Goal: Task Accomplishment & Management: Use online tool/utility

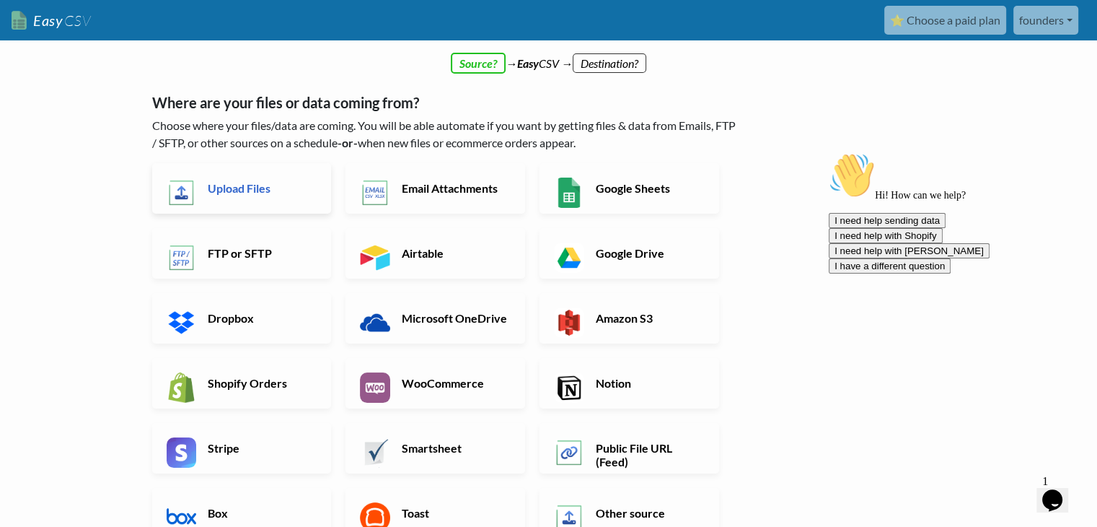
click at [257, 198] on link "Upload Files" at bounding box center [242, 188] width 180 height 50
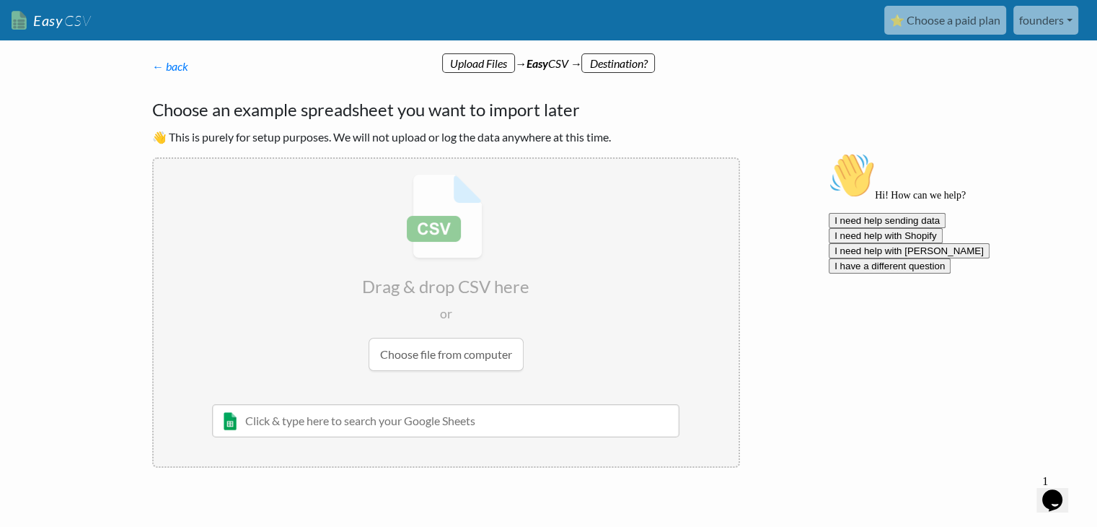
scroll to position [45, 0]
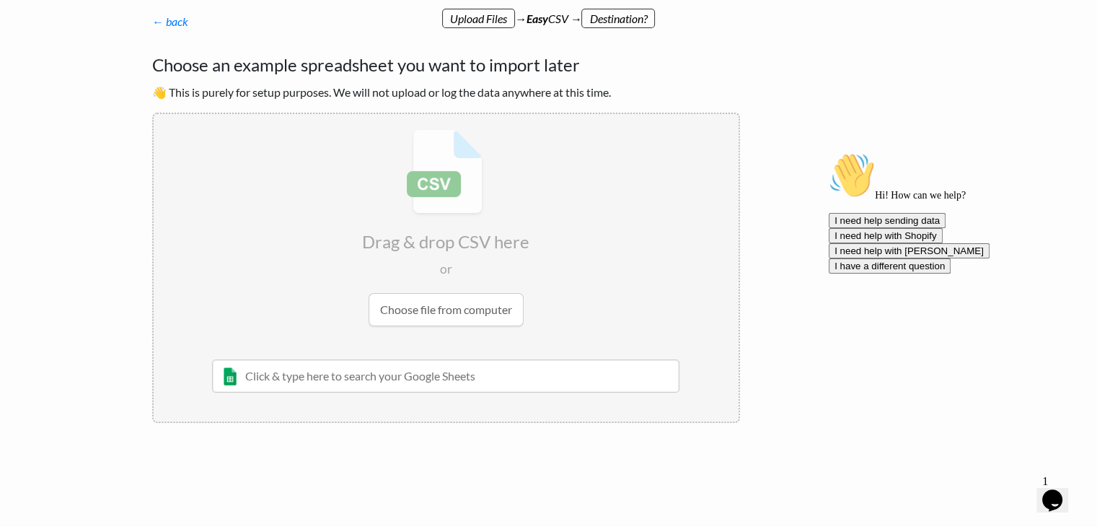
click at [467, 312] on input "file" at bounding box center [446, 227] width 585 height 227
type input "C:\fakepath\Guests (1).csv"
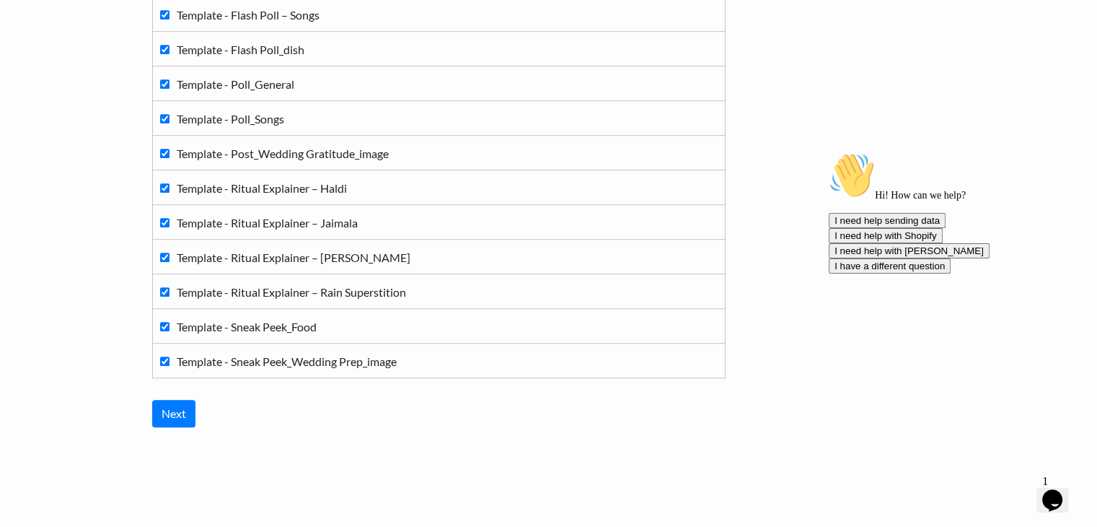
scroll to position [953, 0]
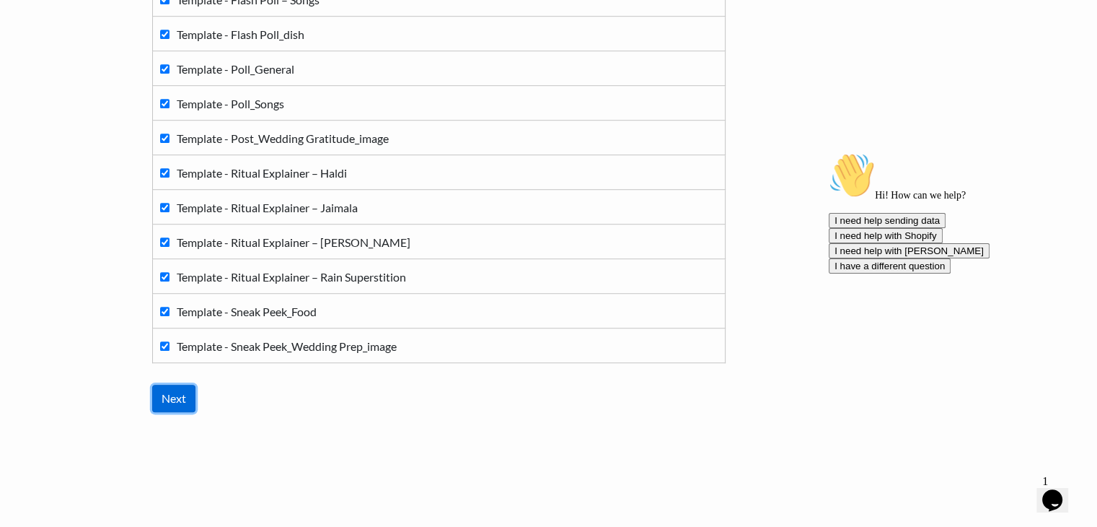
click at [192, 393] on input "Next" at bounding box center [173, 397] width 43 height 27
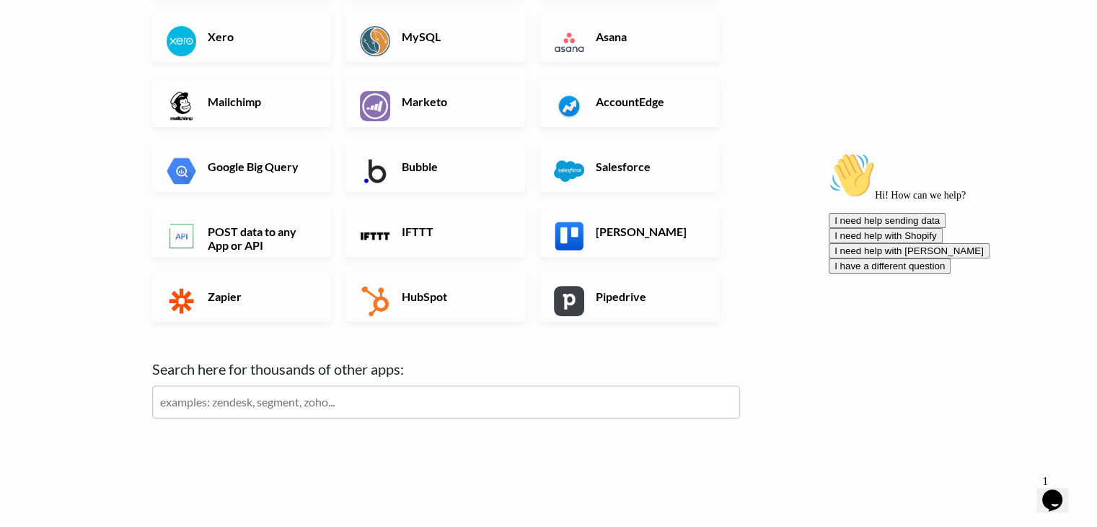
scroll to position [466, 0]
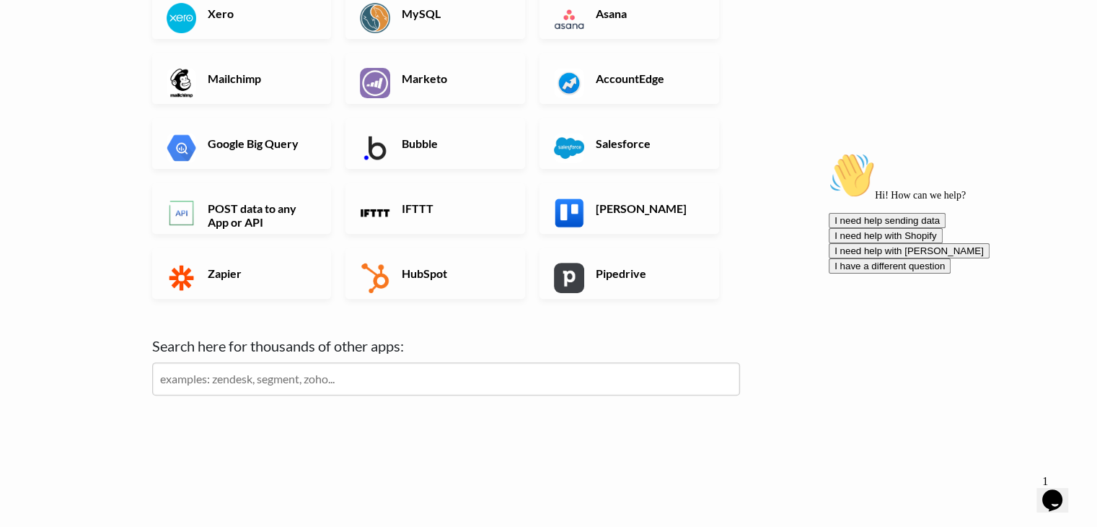
click at [312, 371] on input "text" at bounding box center [446, 378] width 588 height 33
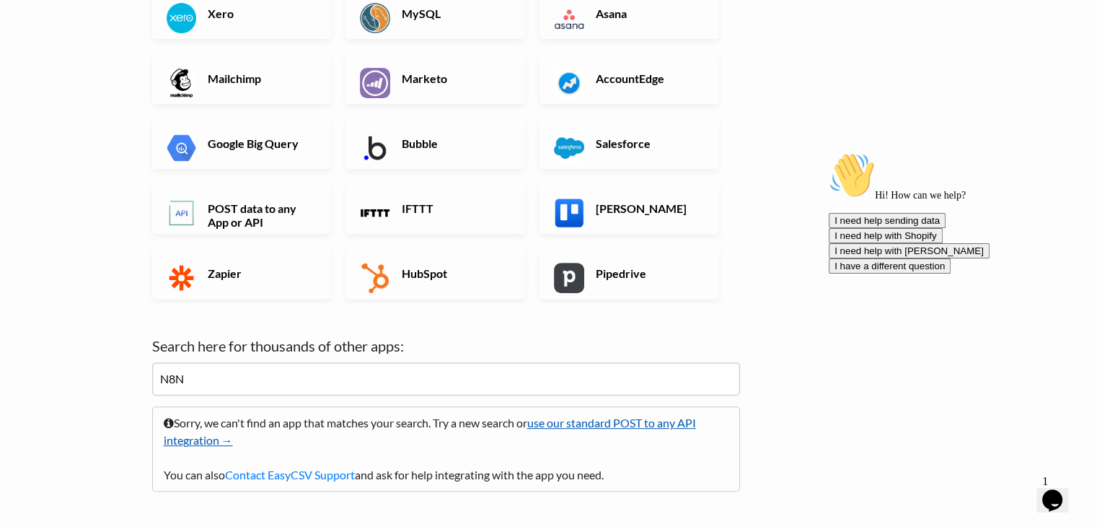
type input "N8N"
click at [600, 426] on link "use our standard POST to any API integration →" at bounding box center [430, 430] width 532 height 31
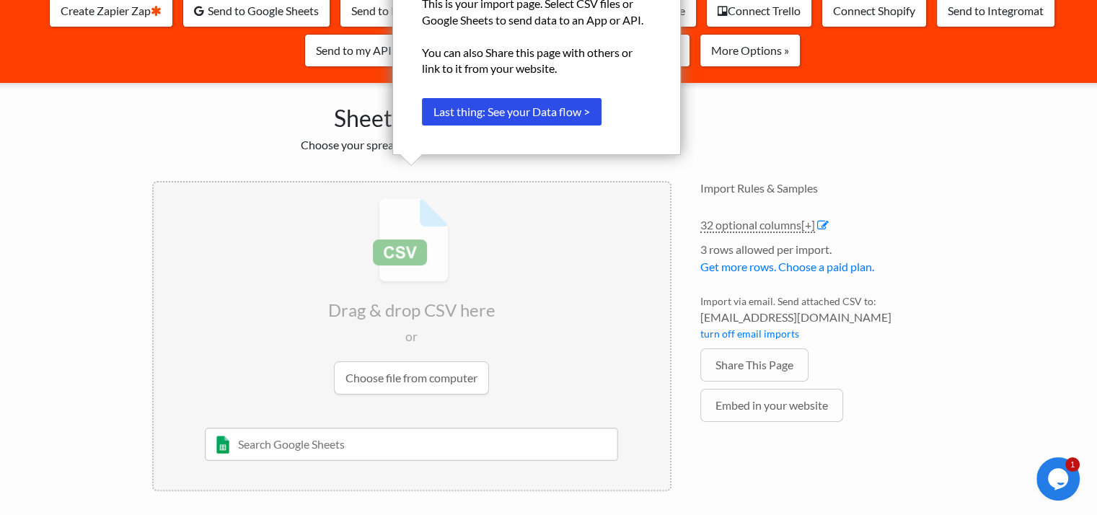
scroll to position [149, 0]
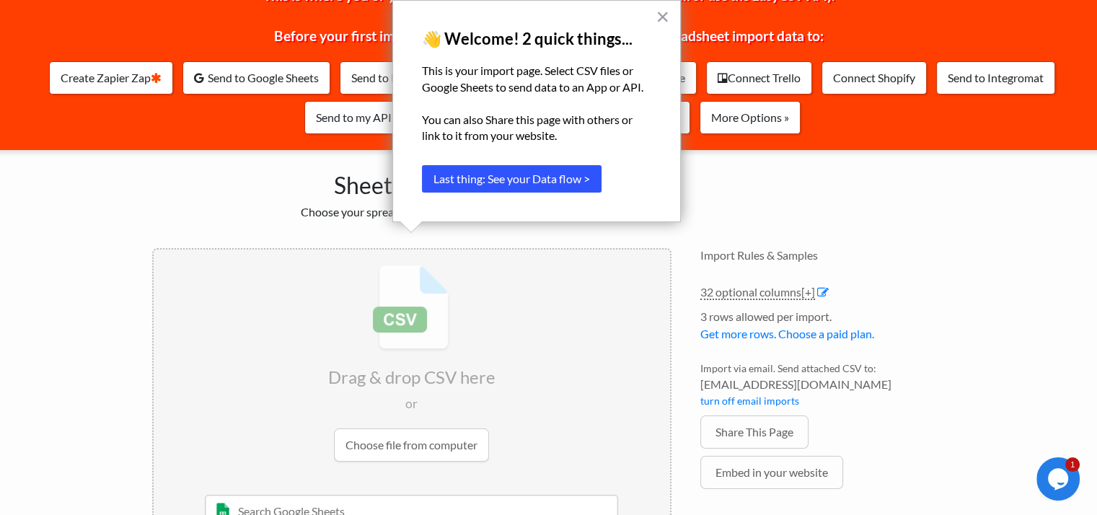
click at [560, 185] on button "Last thing: See your Data flow >" at bounding box center [512, 178] width 180 height 27
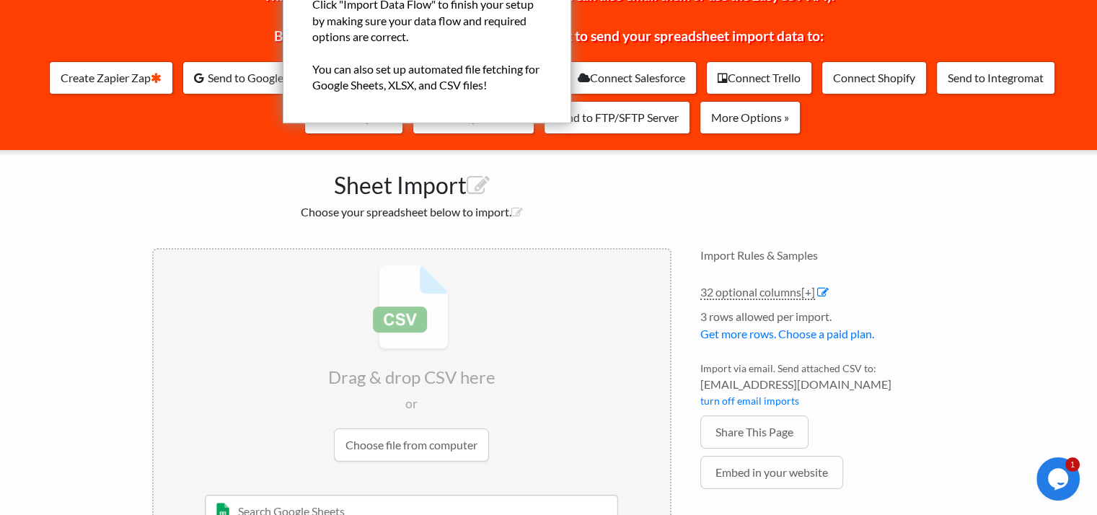
scroll to position [0, 0]
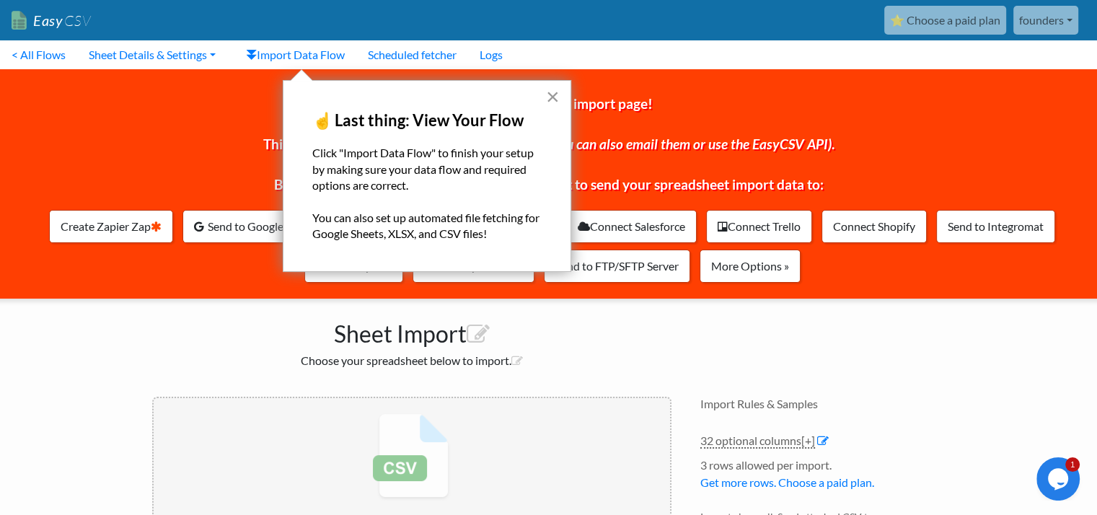
click at [551, 91] on button "×" at bounding box center [553, 96] width 14 height 23
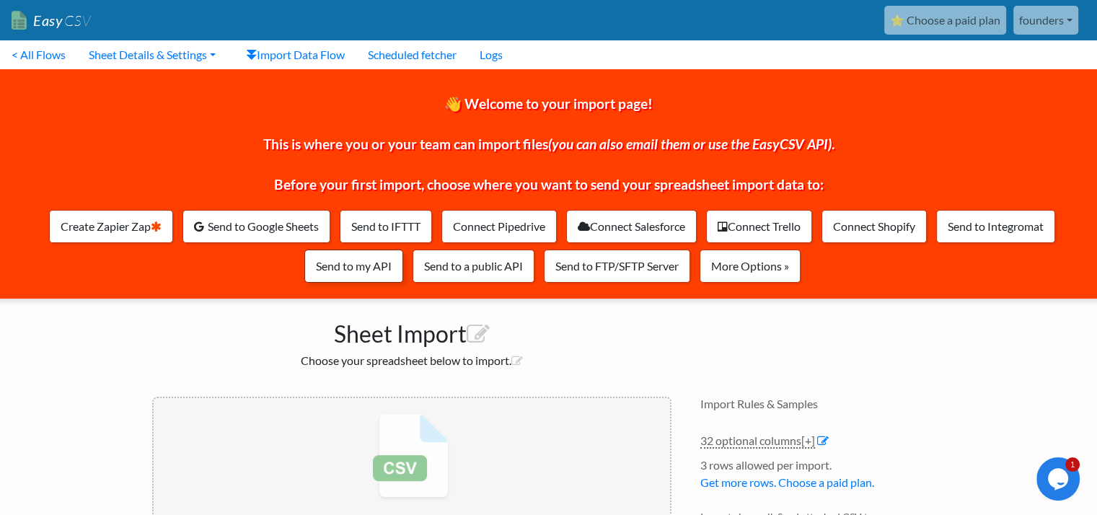
click at [374, 275] on link "Send to my API" at bounding box center [353, 266] width 99 height 33
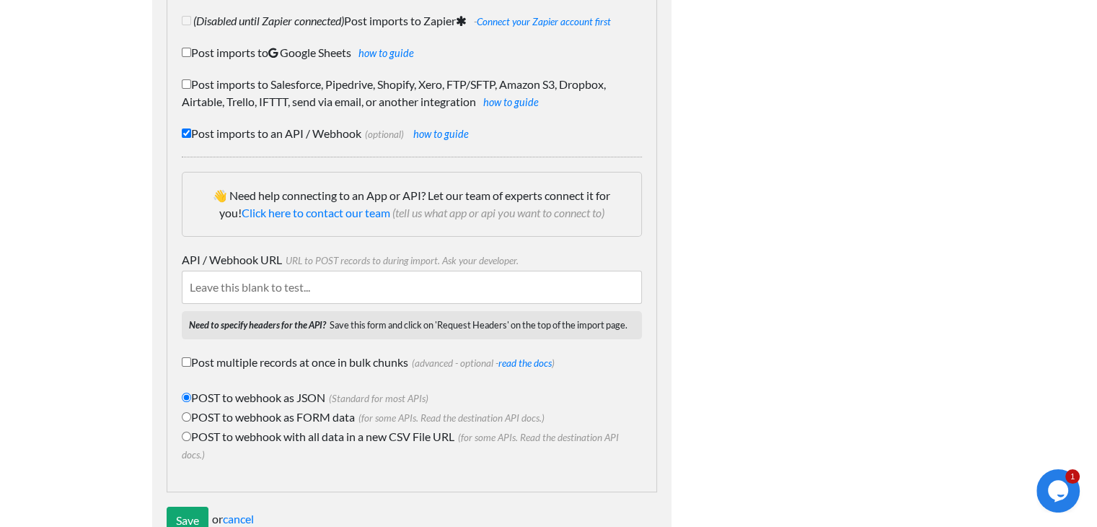
scroll to position [75, 0]
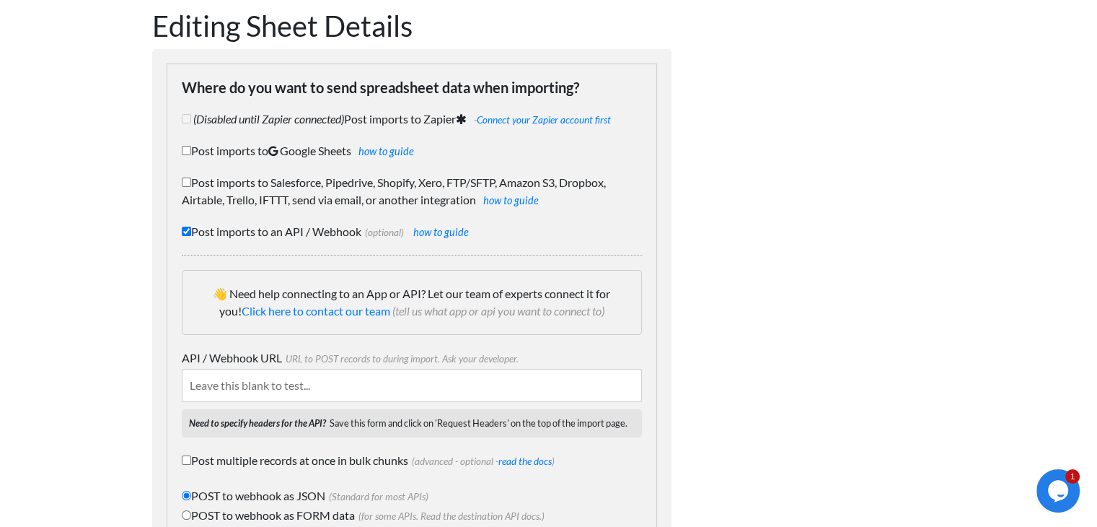
click at [334, 386] on input "API / Webhook URL URL to POST records to during import. Ask your developer." at bounding box center [412, 385] width 460 height 33
paste input "https://h056ridgewood.app.n8n.cloud/webhook/c7910f06-2f73-47d7-b229-41f391670cb2"
type input "https://h056ridgewood.app.n8n.cloud/webhook/c7910f06-2f73-47d7-b229-41f391670cb2"
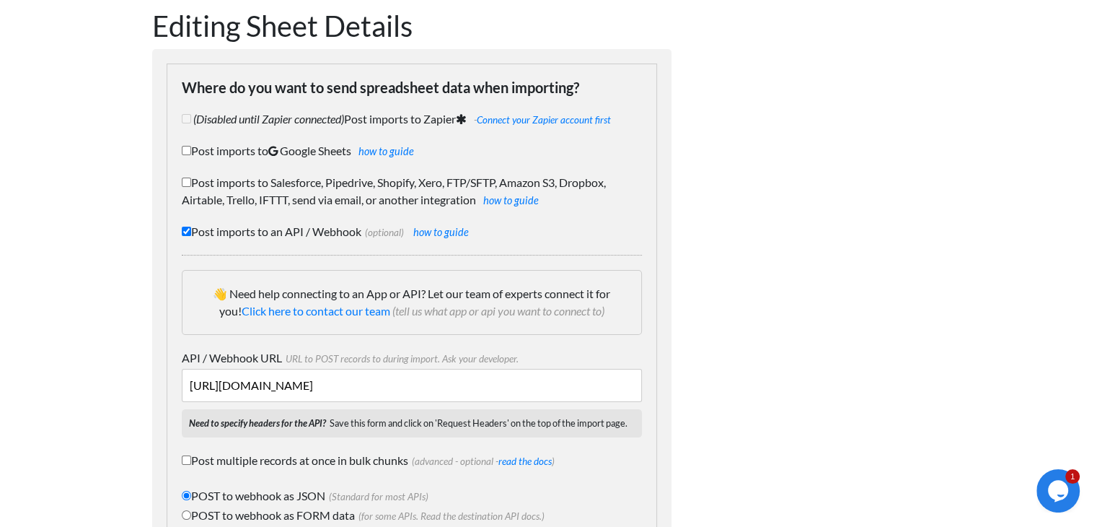
click at [739, 338] on div at bounding box center [823, 327] width 274 height 666
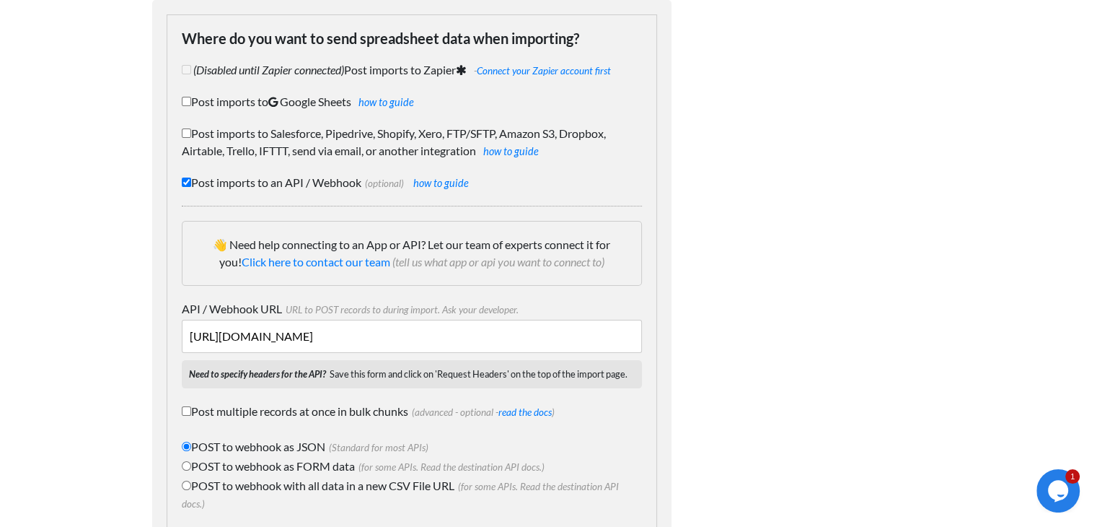
scroll to position [219, 0]
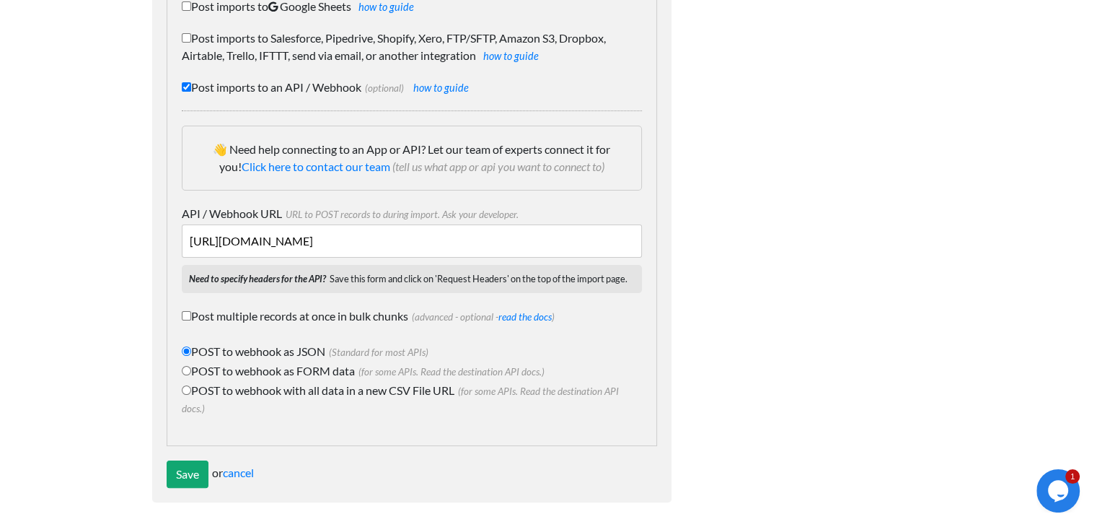
click at [271, 319] on label "Post multiple records at once in bulk chunks (advanced - optional - read the do…" at bounding box center [412, 317] width 460 height 21
click at [191, 319] on input "Post multiple records at once in bulk chunks (advanced - optional - read the do…" at bounding box center [186, 315] width 9 height 9
checkbox input "true"
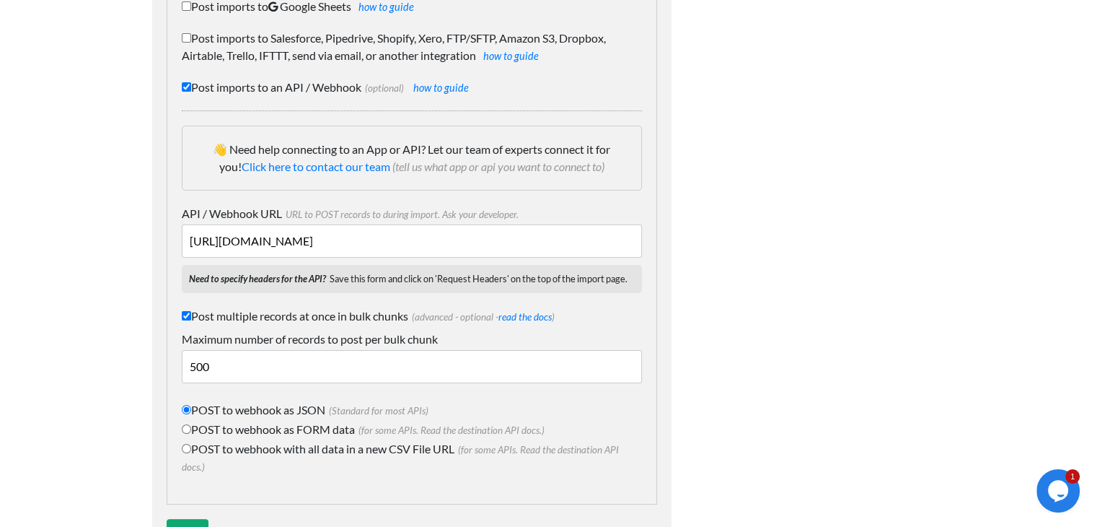
drag, startPoint x: 295, startPoint y: 366, endPoint x: 146, endPoint y: 356, distance: 148.9
click at [146, 356] on div "Editing Sheet Details Where do you want to send spreadsheet data when importing…" at bounding box center [412, 212] width 548 height 725
click at [687, 333] on div at bounding box center [823, 212] width 274 height 725
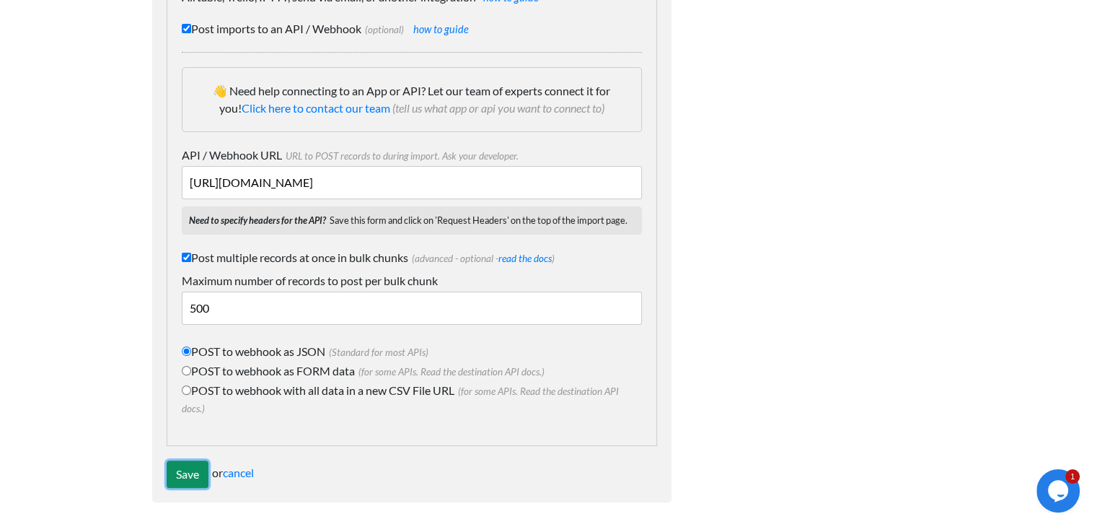
click at [187, 471] on input "Save" at bounding box center [188, 473] width 42 height 27
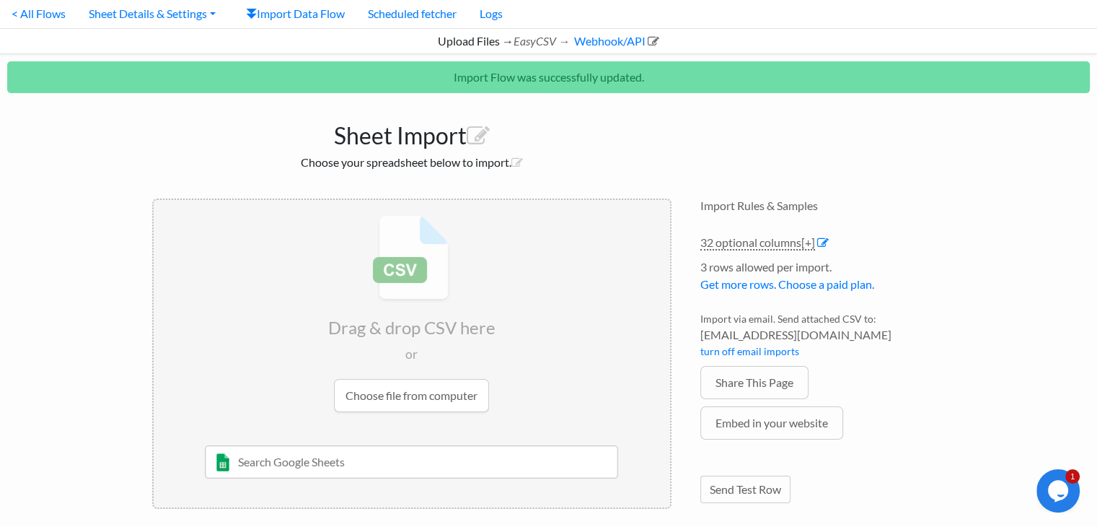
scroll to position [63, 0]
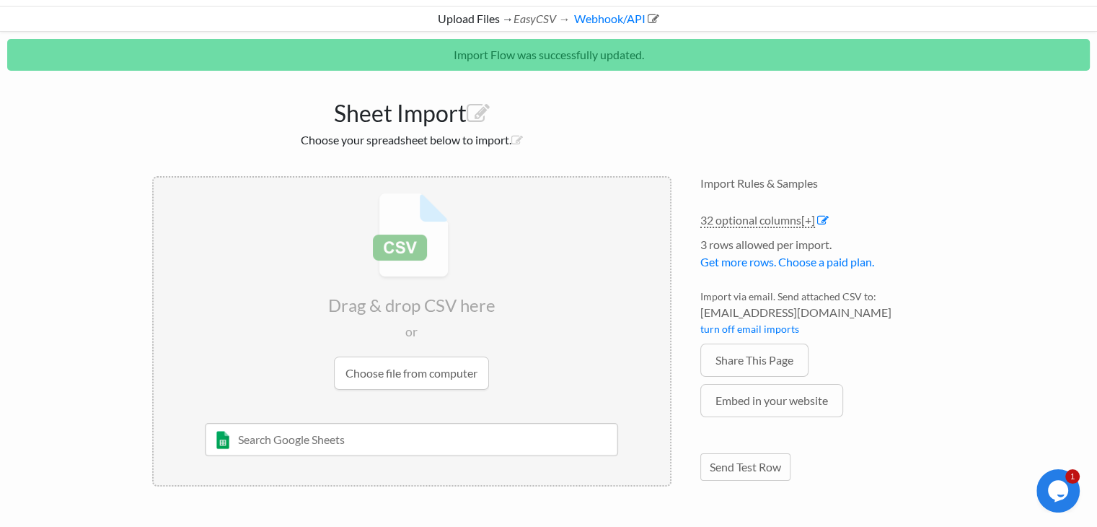
click at [450, 377] on input "file" at bounding box center [412, 290] width 516 height 227
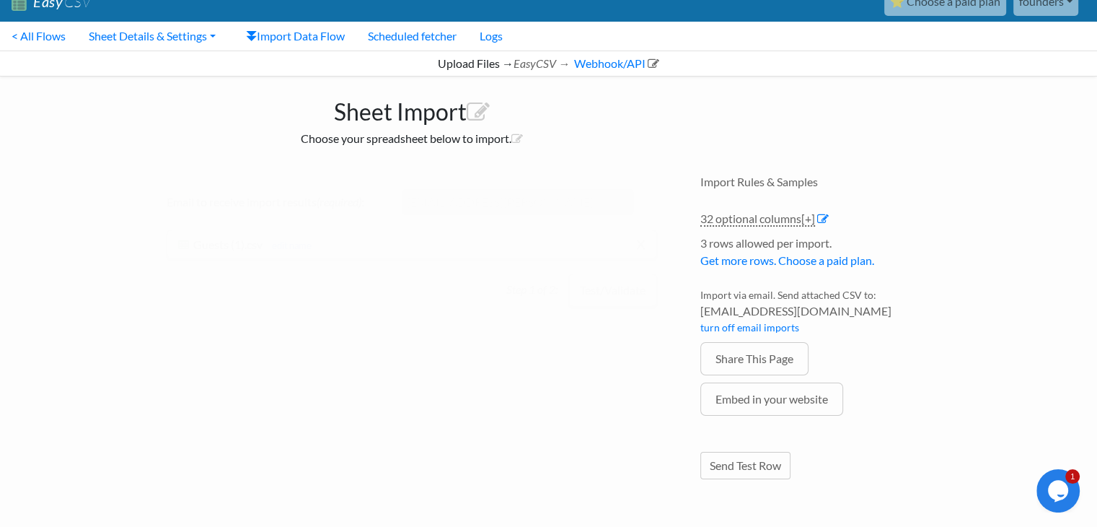
scroll to position [17, 0]
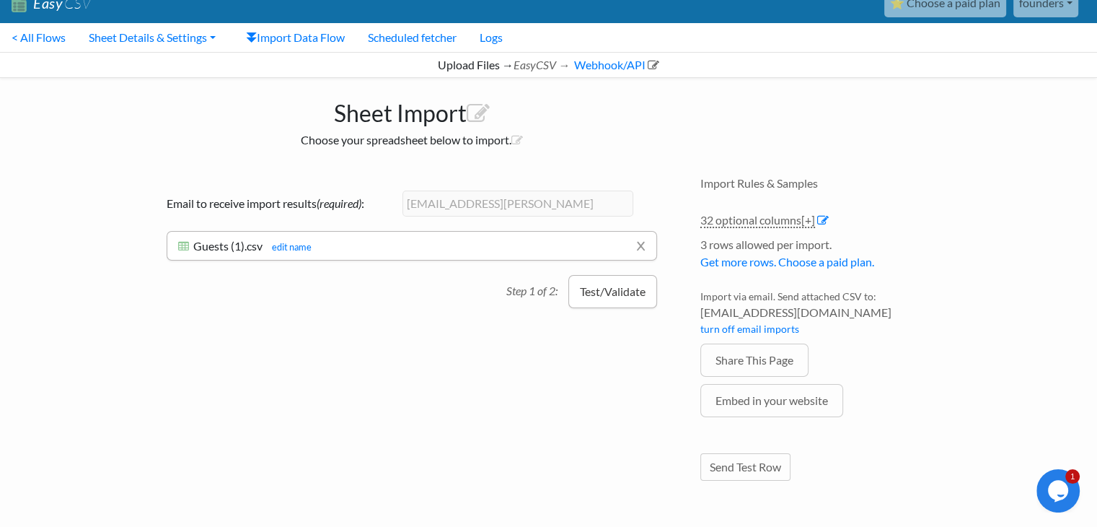
click at [599, 297] on button "Test/Validate" at bounding box center [612, 291] width 89 height 33
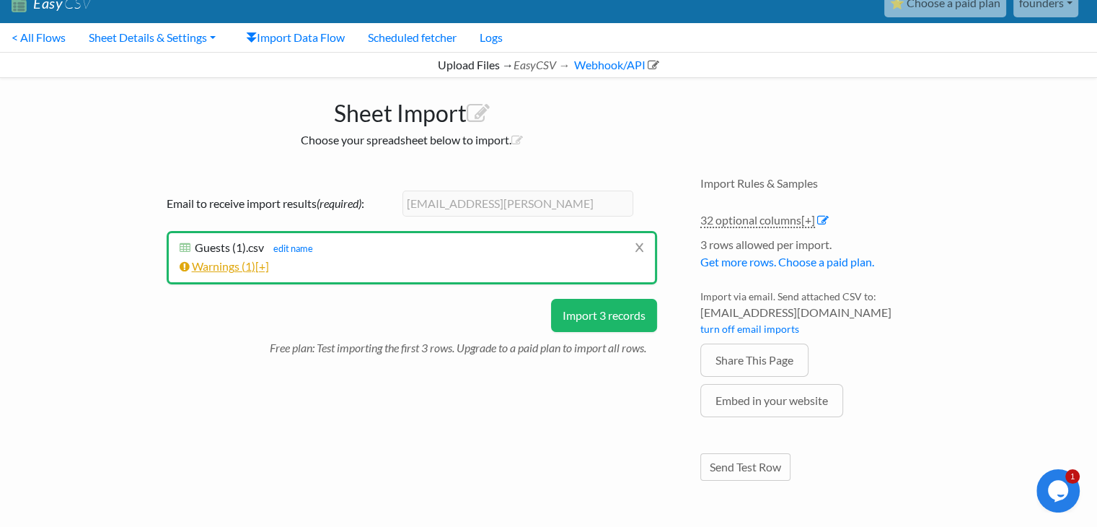
click at [262, 264] on span "[+]" at bounding box center [262, 266] width 14 height 14
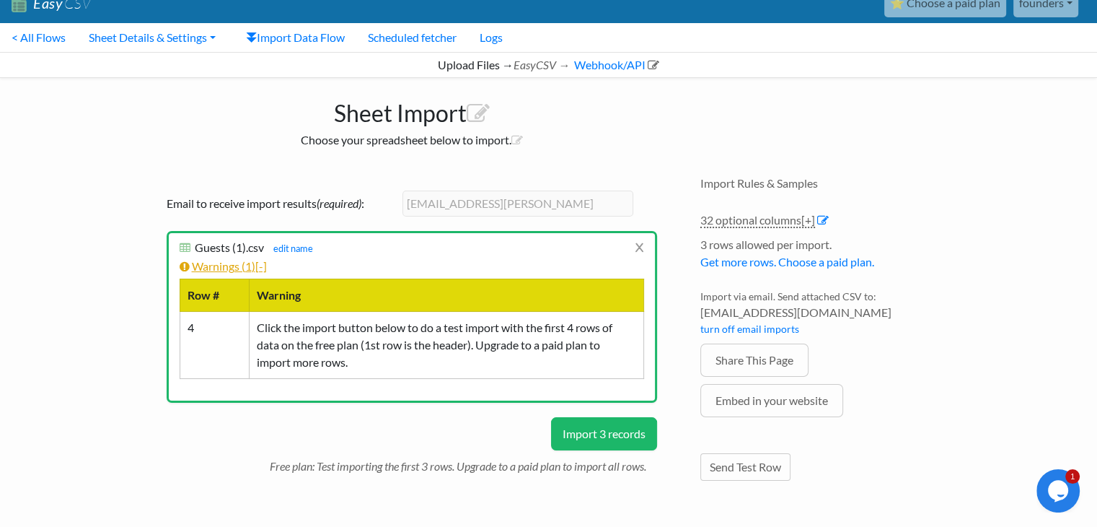
click at [263, 264] on span "[-]" at bounding box center [261, 266] width 12 height 14
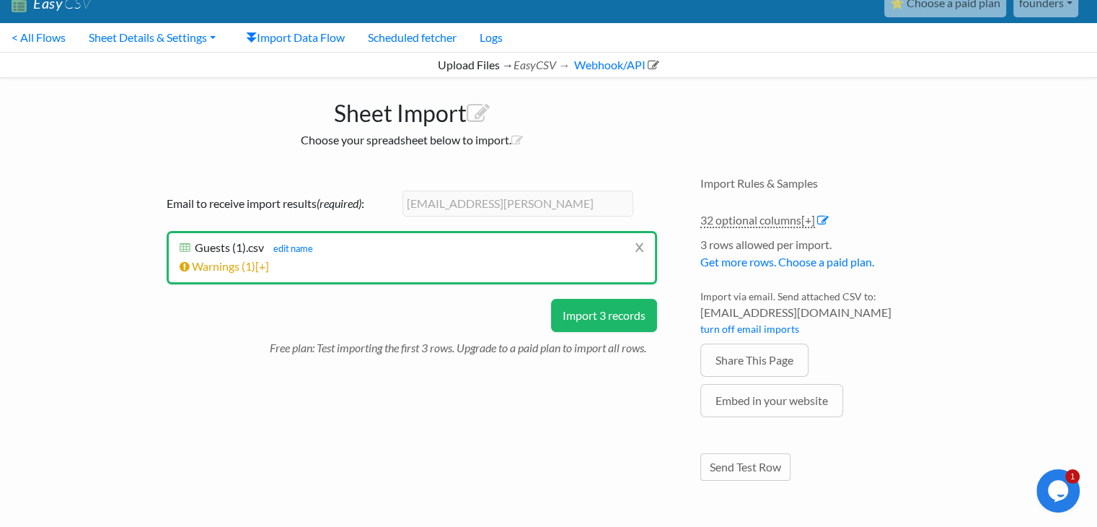
click at [616, 318] on button "Import 3 records" at bounding box center [604, 315] width 106 height 33
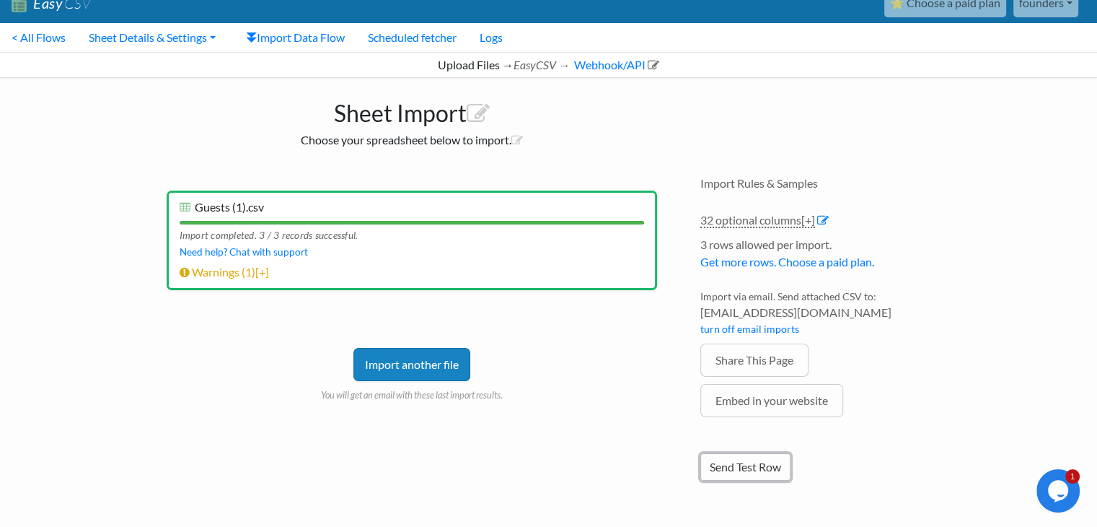
click at [739, 466] on link "Send Test Row" at bounding box center [745, 466] width 90 height 27
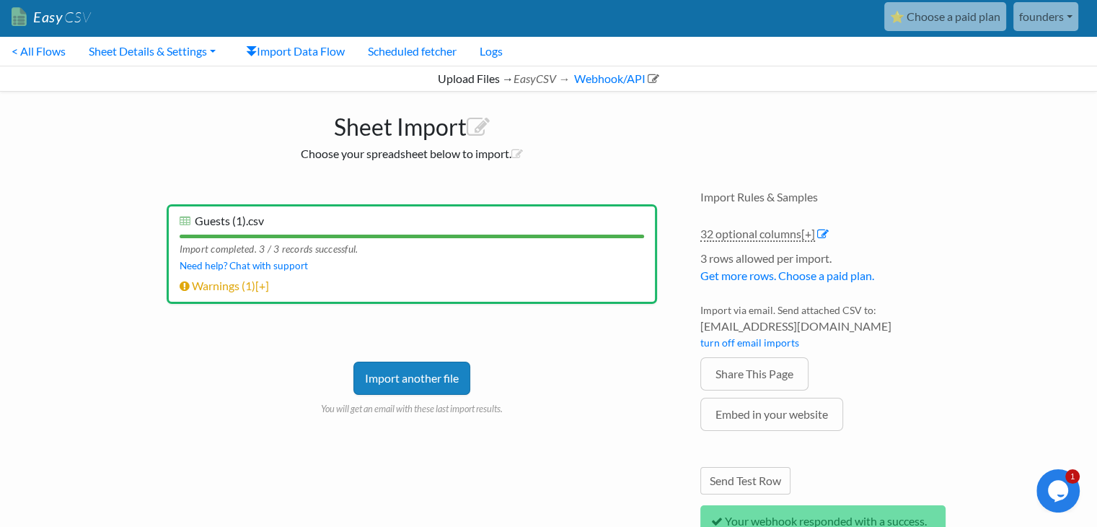
scroll to position [0, 0]
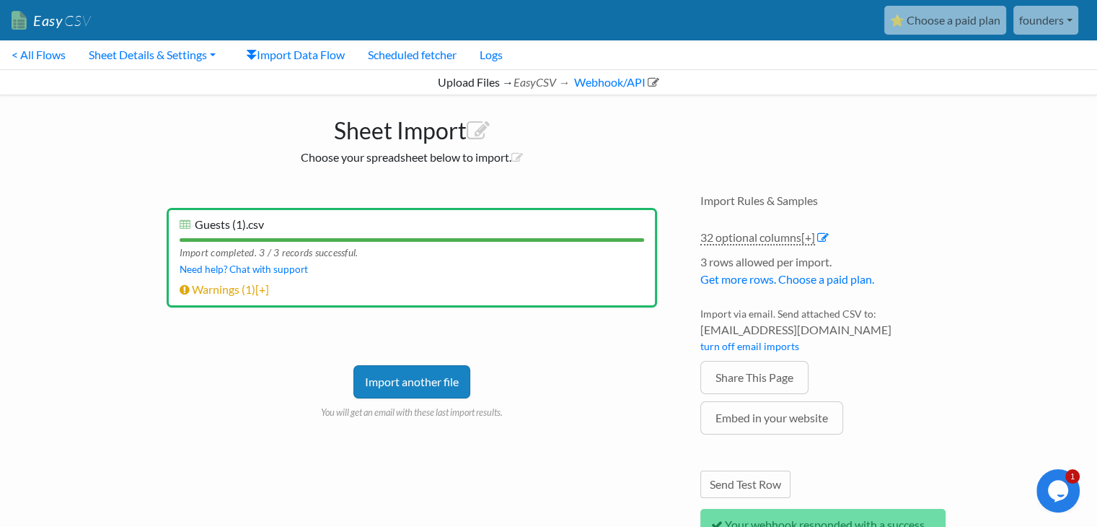
click at [933, 27] on link "⭐ Choose a paid plan" at bounding box center [945, 20] width 122 height 29
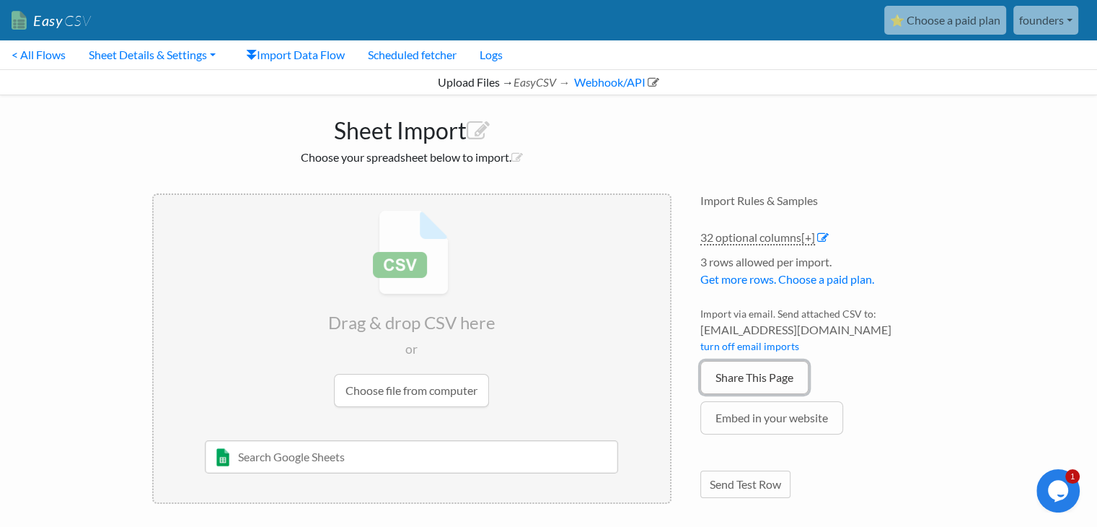
click at [788, 381] on link "Share This Page" at bounding box center [754, 377] width 108 height 33
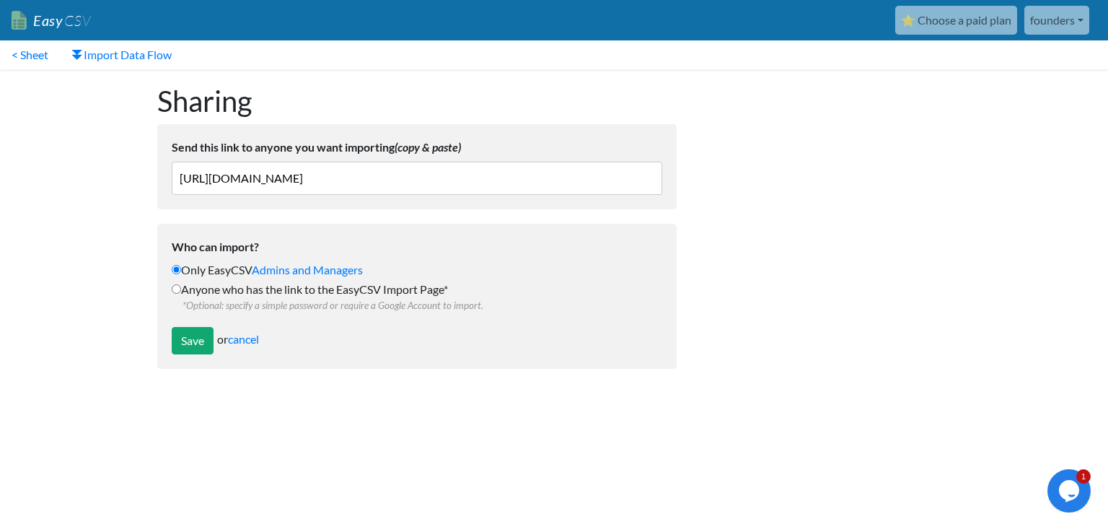
click at [586, 184] on input "[URL][DOMAIN_NAME]" at bounding box center [417, 178] width 490 height 33
click at [521, 174] on input "[URL][DOMAIN_NAME]" at bounding box center [417, 178] width 490 height 33
click at [759, 169] on div at bounding box center [828, 226] width 274 height 314
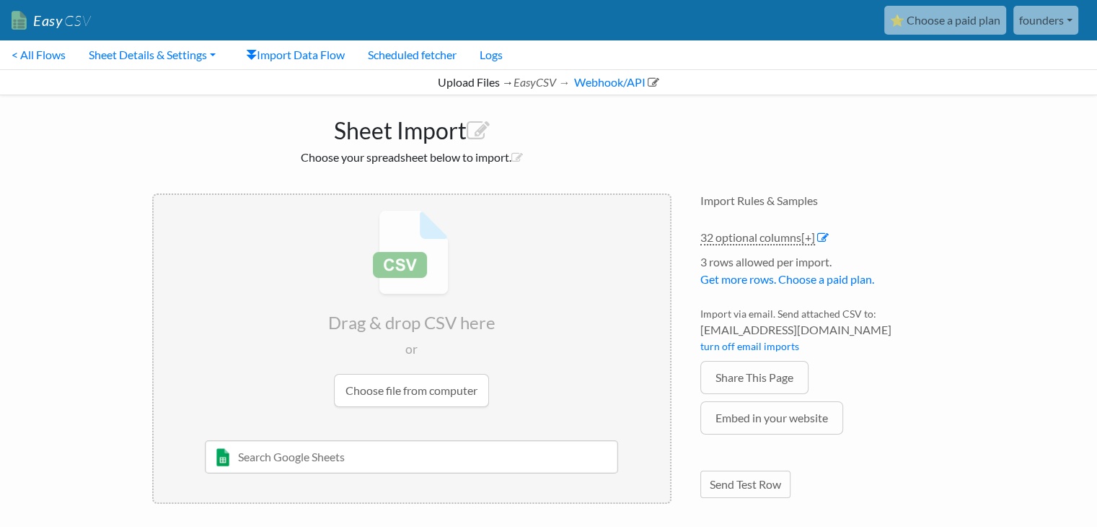
drag, startPoint x: 0, startPoint y: 0, endPoint x: 935, endPoint y: 25, distance: 935.8
click at [935, 25] on link "⭐ Choose a paid plan" at bounding box center [945, 20] width 122 height 29
